Goal: Find specific page/section: Find specific page/section

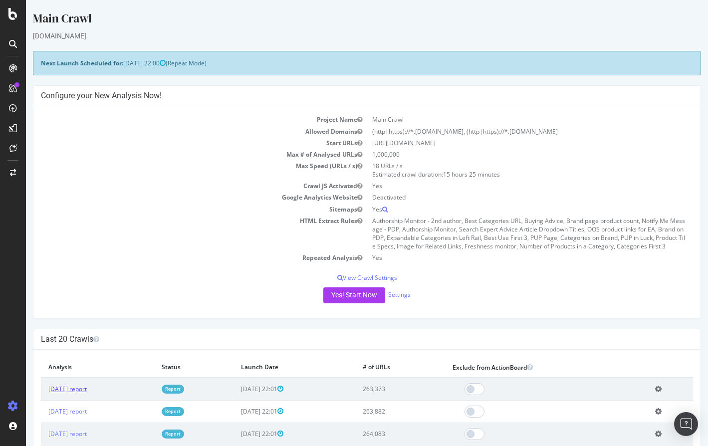
click at [65, 387] on link "[DATE] report" at bounding box center [67, 389] width 38 height 8
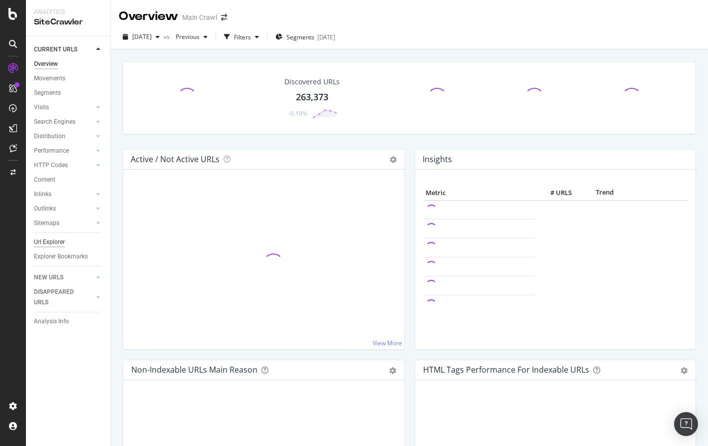
click at [51, 243] on div "Url Explorer" at bounding box center [49, 242] width 31 height 10
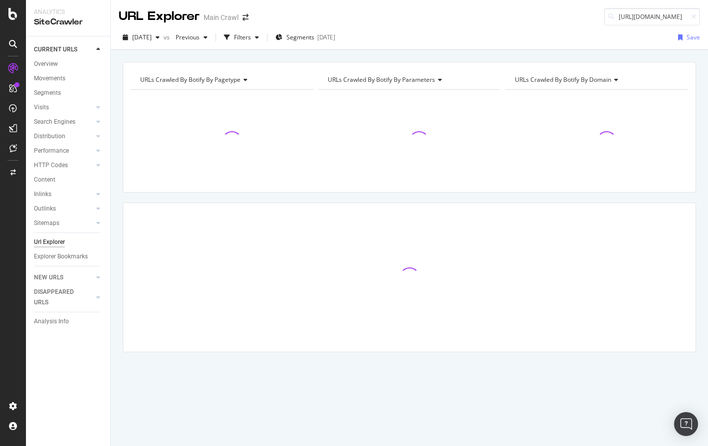
scroll to position [0, 9]
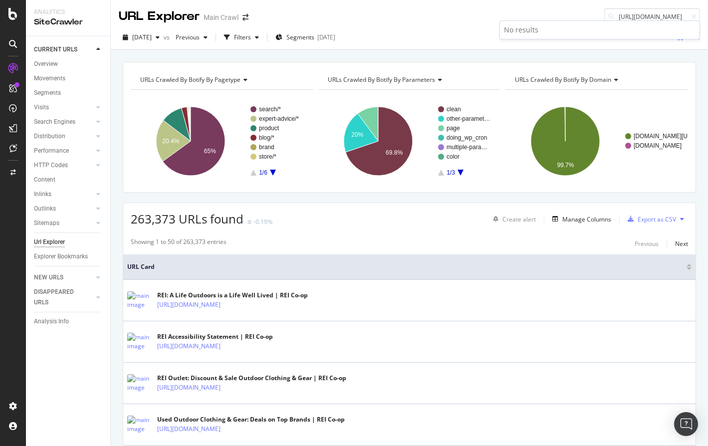
type input "[URL][DOMAIN_NAME]"
click at [569, 12] on div "URL Explorer Main Crawl [URL][DOMAIN_NAME]" at bounding box center [409, 12] width 597 height 25
